Goal: Task Accomplishment & Management: Complete application form

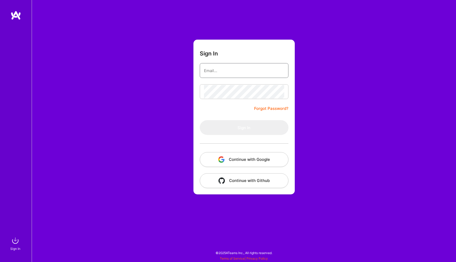
type input "[EMAIL_ADDRESS][DOMAIN_NAME]"
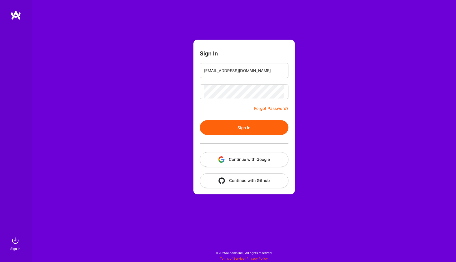
click at [234, 125] on button "Sign In" at bounding box center [244, 127] width 89 height 15
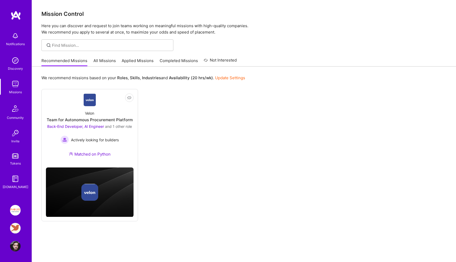
click at [16, 227] on img at bounding box center [15, 228] width 11 height 11
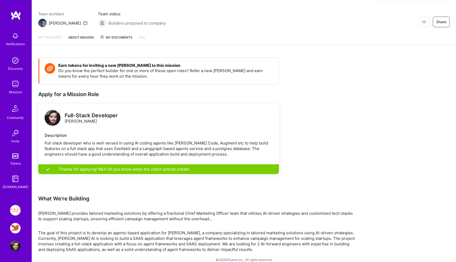
scroll to position [38, 0]
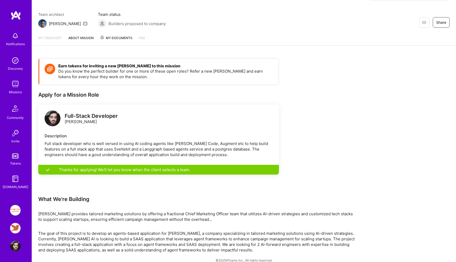
click at [13, 80] on img at bounding box center [15, 84] width 11 height 11
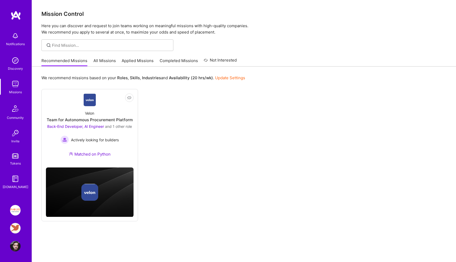
click at [130, 59] on link "Applied Missions" at bounding box center [138, 62] width 32 height 9
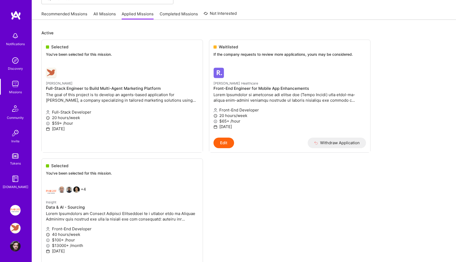
scroll to position [53, 0]
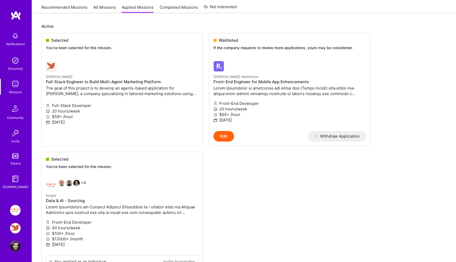
click at [16, 223] on img at bounding box center [15, 228] width 11 height 11
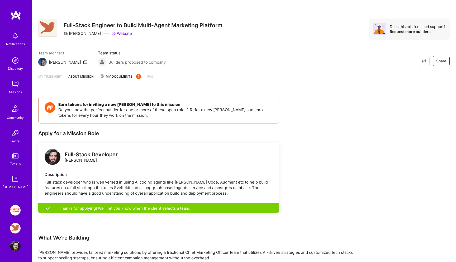
click at [16, 223] on img at bounding box center [15, 228] width 11 height 11
click at [120, 75] on span "My Documents 1" at bounding box center [120, 77] width 41 height 6
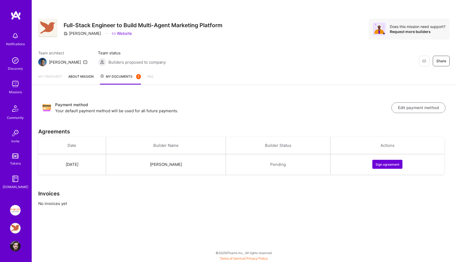
click at [391, 162] on button "Sign agreement" at bounding box center [387, 164] width 30 height 9
click at [391, 164] on button "Sign agreement" at bounding box center [387, 164] width 30 height 9
click at [289, 168] on td "Pending" at bounding box center [278, 164] width 104 height 21
click at [279, 167] on td "Pending" at bounding box center [278, 164] width 104 height 21
click at [378, 159] on td "Sign agreement" at bounding box center [387, 164] width 114 height 21
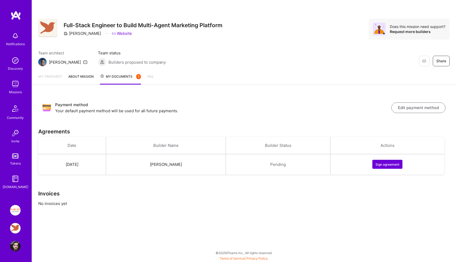
click at [383, 161] on button "Sign agreement" at bounding box center [387, 164] width 30 height 9
